Goal: Information Seeking & Learning: Learn about a topic

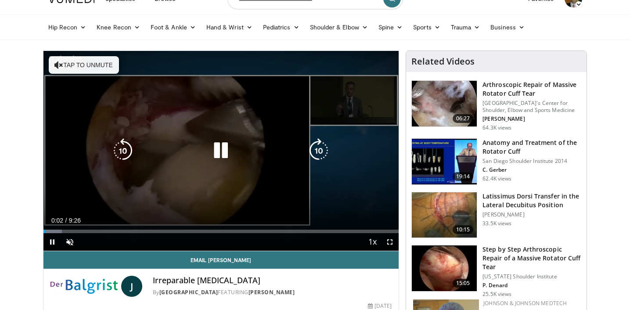
scroll to position [17, 0]
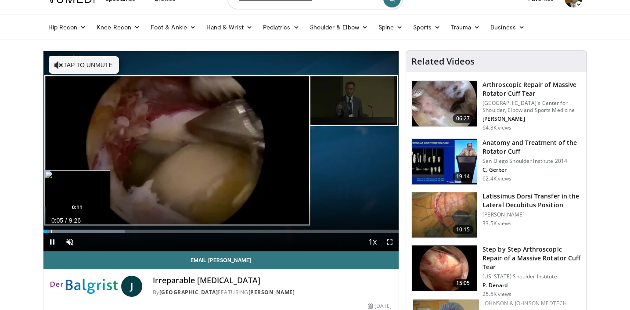
click at [50, 231] on div "10 seconds Tap to unmute" at bounding box center [220, 151] width 355 height 200
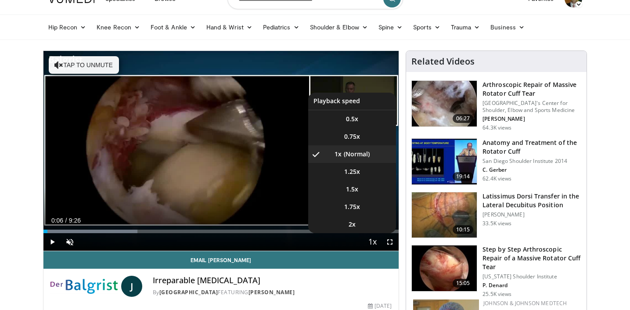
click at [373, 240] on span "Video Player" at bounding box center [372, 242] width 12 height 18
click at [351, 185] on span "1.5x" at bounding box center [352, 189] width 12 height 9
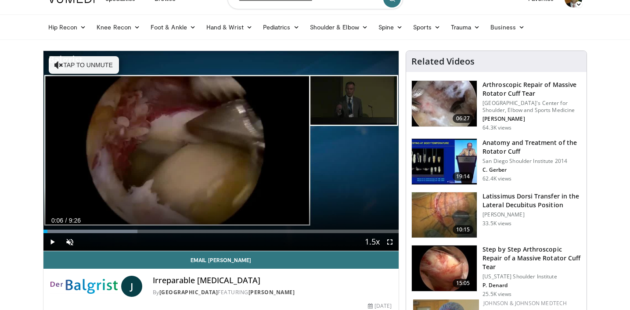
click at [52, 238] on span "Video Player" at bounding box center [52, 242] width 18 height 18
click at [56, 231] on div "Progress Bar" at bounding box center [56, 231] width 1 height 4
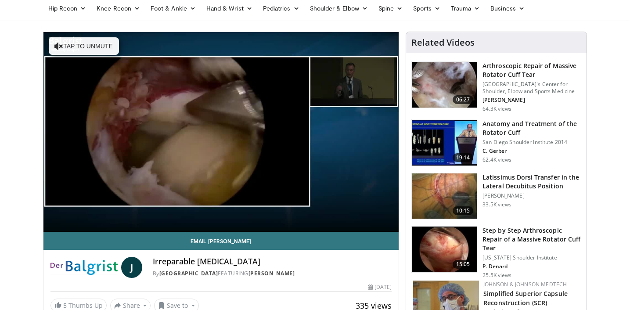
scroll to position [37, 0]
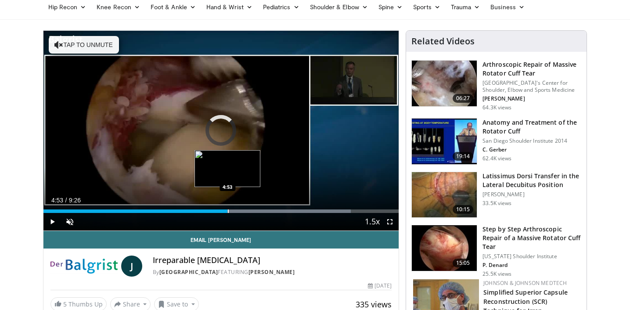
click at [228, 209] on div "Progress Bar" at bounding box center [228, 211] width 1 height 4
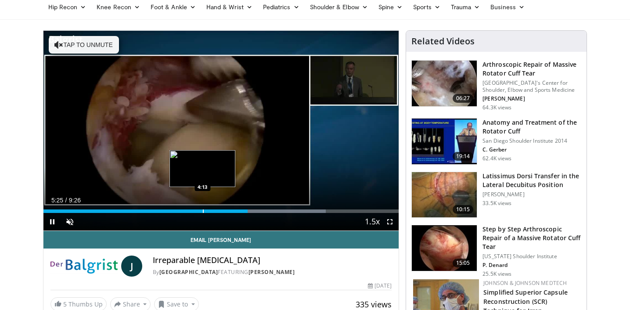
click at [203, 211] on div "Progress Bar" at bounding box center [203, 211] width 1 height 4
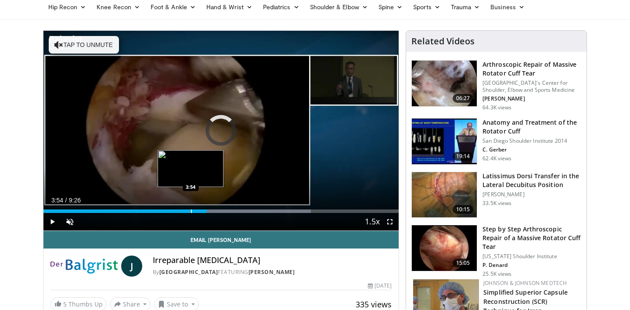
click at [191, 209] on div "Progress Bar" at bounding box center [191, 211] width 1 height 4
click at [186, 209] on div "Progress Bar" at bounding box center [186, 211] width 1 height 4
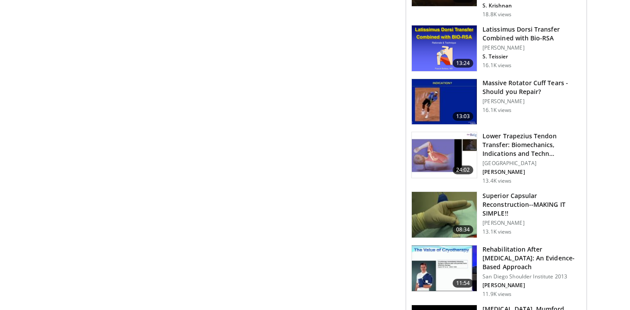
scroll to position [447, 0]
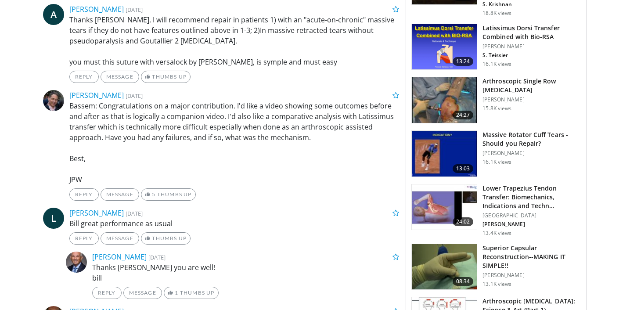
scroll to position [550, 0]
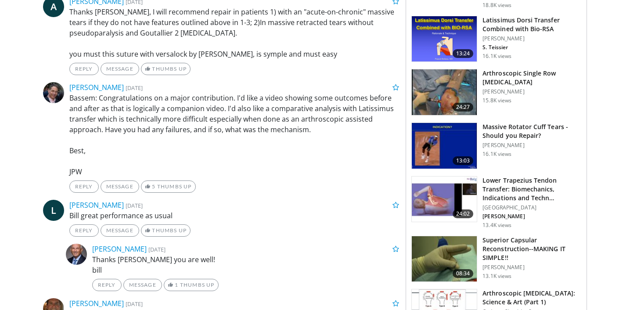
click at [437, 176] on img at bounding box center [444, 199] width 65 height 46
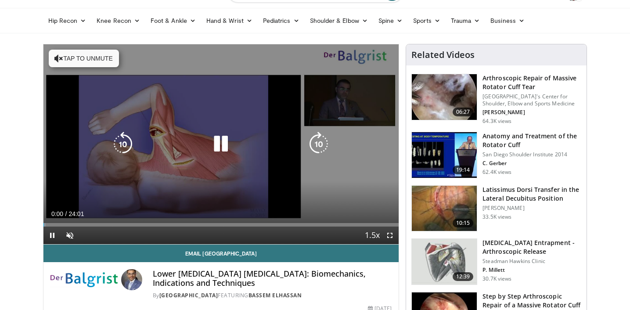
scroll to position [30, 0]
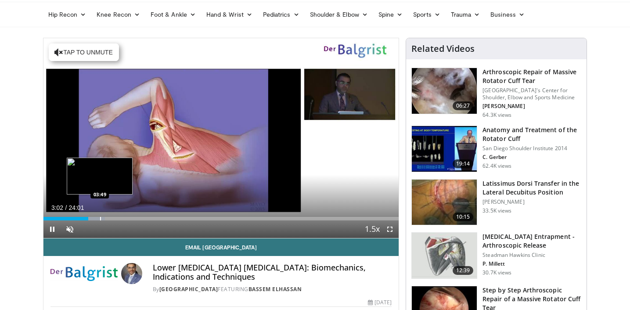
click at [100, 218] on div "Progress Bar" at bounding box center [100, 219] width 1 height 4
click at [117, 218] on div "Progress Bar" at bounding box center [117, 219] width 1 height 4
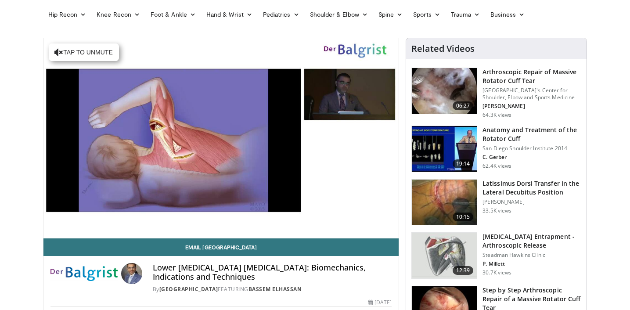
click at [134, 218] on div "10 seconds Tap to unmute" at bounding box center [220, 138] width 355 height 200
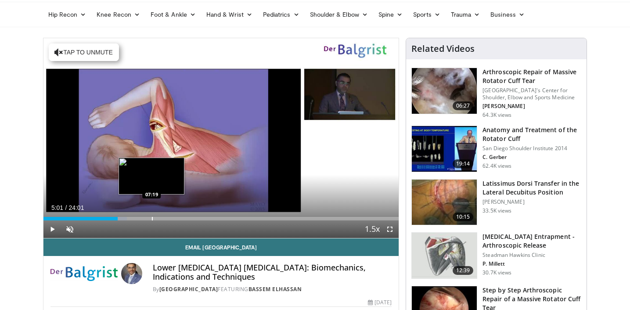
click at [152, 217] on div "Progress Bar" at bounding box center [152, 219] width 1 height 4
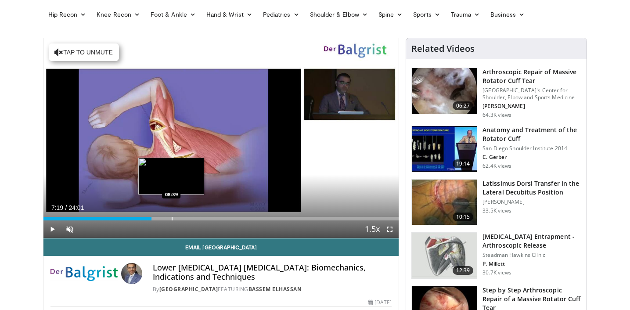
click at [172, 219] on div "Progress Bar" at bounding box center [172, 219] width 1 height 4
click at [184, 218] on div "Progress Bar" at bounding box center [184, 219] width 1 height 4
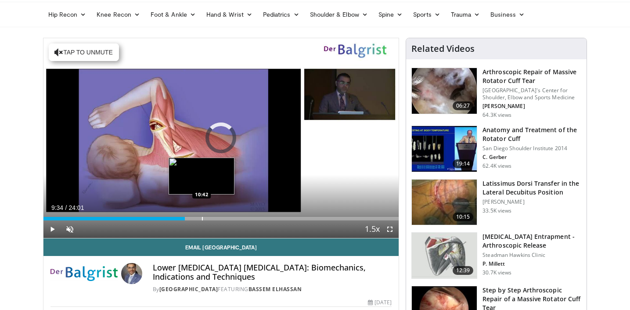
click at [202, 219] on div "Progress Bar" at bounding box center [202, 219] width 1 height 4
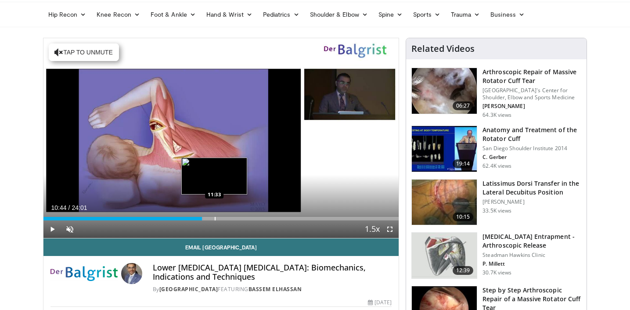
click at [215, 217] on div "Progress Bar" at bounding box center [215, 219] width 1 height 4
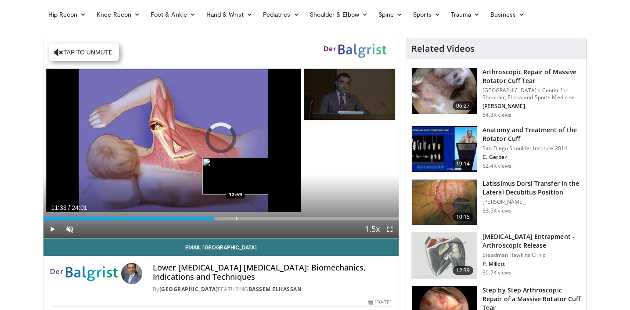
click at [236, 217] on div "Progress Bar" at bounding box center [236, 219] width 1 height 4
click at [249, 218] on div "Progress Bar" at bounding box center [249, 219] width 1 height 4
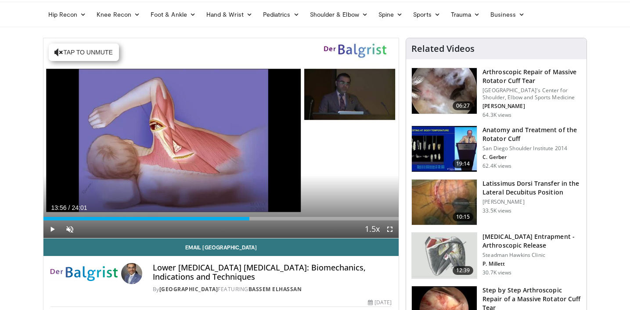
click at [270, 221] on div "Current Time 13:56 / Duration 24:01 Play Skip Backward Skip Forward Unmute Load…" at bounding box center [220, 229] width 355 height 18
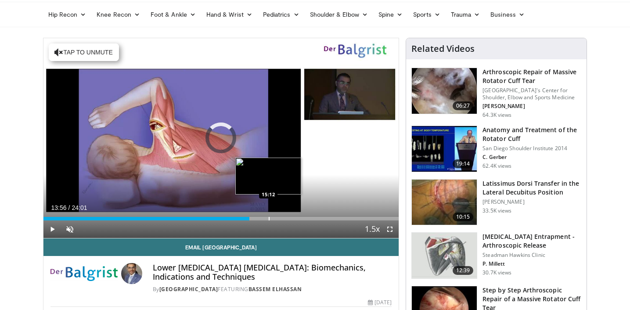
click at [268, 219] on div "Loaded : 57.80% 13:56 15:12" at bounding box center [220, 219] width 355 height 4
click at [279, 219] on div "Progress Bar" at bounding box center [279, 219] width 1 height 4
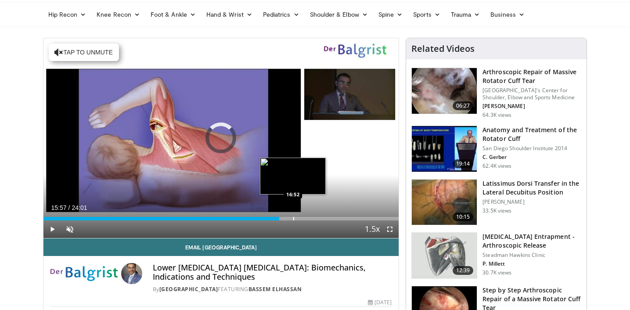
click at [293, 217] on div "Progress Bar" at bounding box center [293, 219] width 1 height 4
click at [309, 219] on div "Progress Bar" at bounding box center [309, 219] width 1 height 4
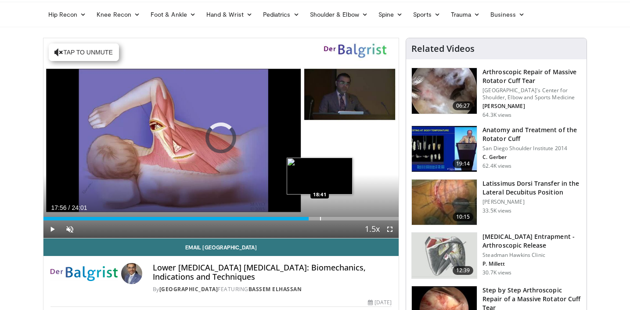
click at [320, 218] on div "Progress Bar" at bounding box center [320, 219] width 1 height 4
click at [336, 219] on div "Progress Bar" at bounding box center [336, 219] width 1 height 4
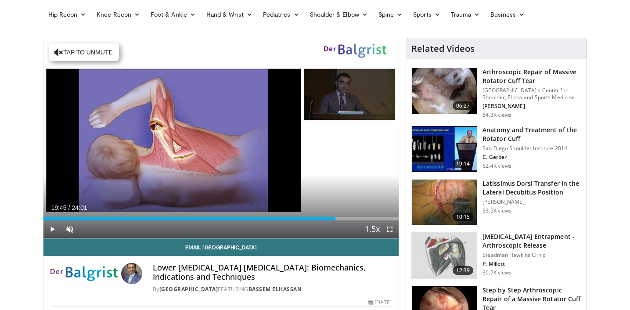
click at [348, 220] on div "Current Time 19:45 / Duration 24:01 Play Skip Backward Skip Forward Unmute Load…" at bounding box center [220, 229] width 355 height 18
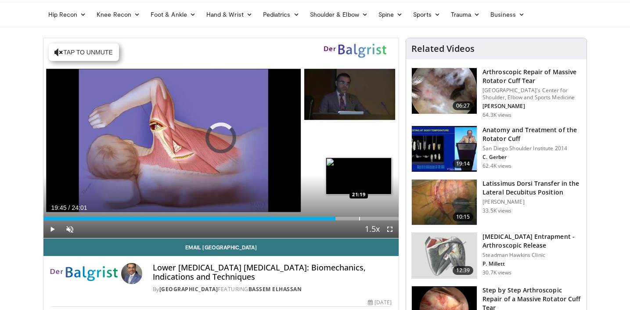
click at [359, 217] on div "Progress Bar" at bounding box center [359, 219] width 1 height 4
click at [375, 218] on div "Progress Bar" at bounding box center [375, 219] width 1 height 4
click at [380, 218] on div "Progress Bar" at bounding box center [380, 219] width 1 height 4
click at [389, 218] on div "Progress Bar" at bounding box center [389, 219] width 1 height 4
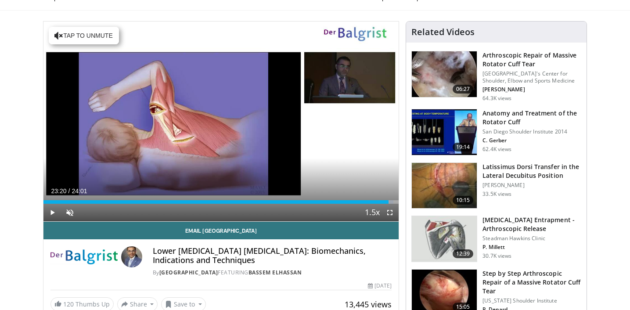
scroll to position [48, 0]
